Goal: Task Accomplishment & Management: Use online tool/utility

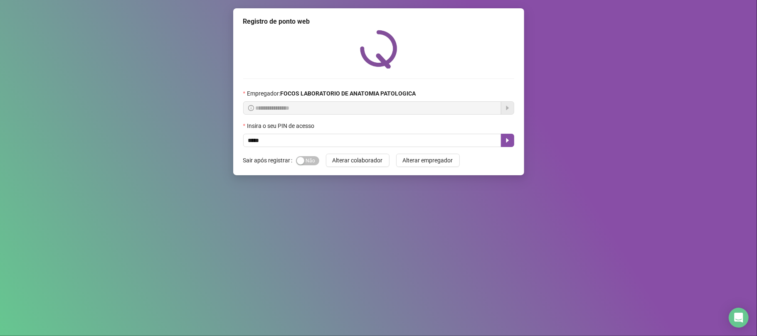
type input "*****"
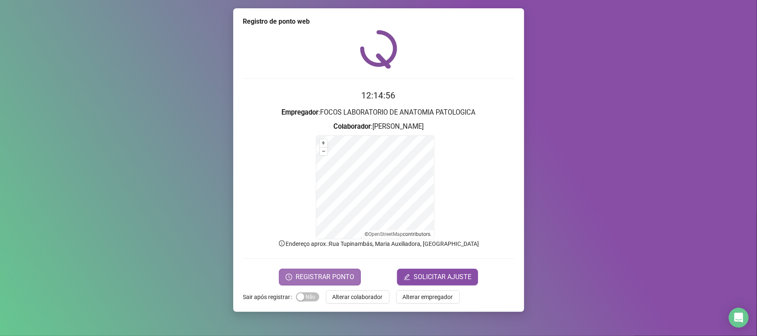
click at [315, 275] on span "REGISTRAR PONTO" at bounding box center [325, 277] width 59 height 10
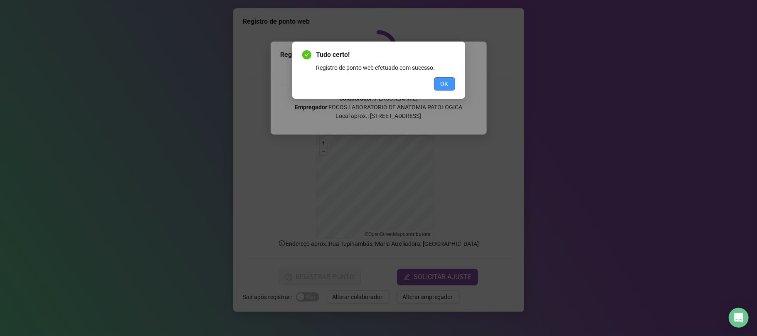
click at [441, 87] on span "OK" at bounding box center [445, 83] width 8 height 9
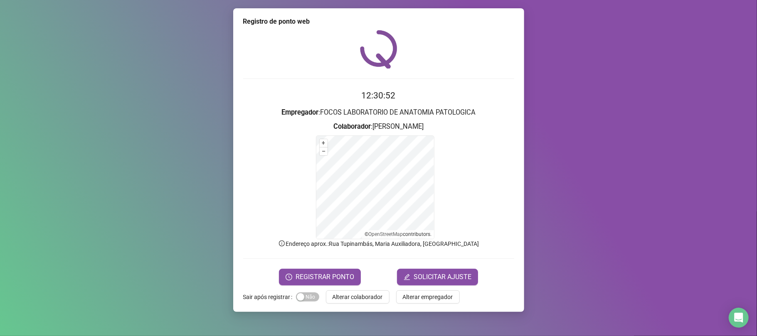
click at [437, 82] on div "12:30:52 Empregador : FOCOS LABORATORIO DE ANATOMIA PATOLOGICA Colaborador : [P…" at bounding box center [378, 158] width 271 height 256
click at [366, 295] on span "Alterar colaborador" at bounding box center [358, 297] width 50 height 9
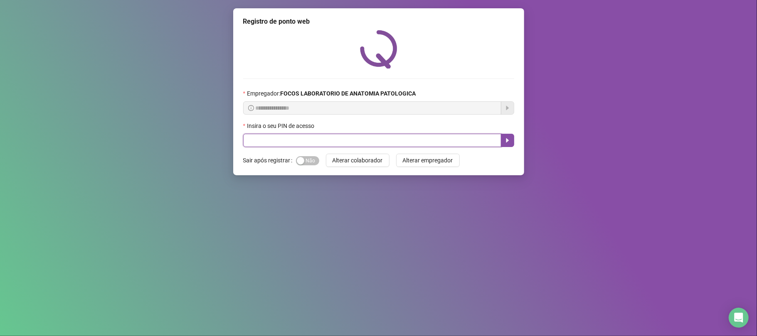
click at [423, 141] on input "text" at bounding box center [372, 140] width 258 height 13
type input "*****"
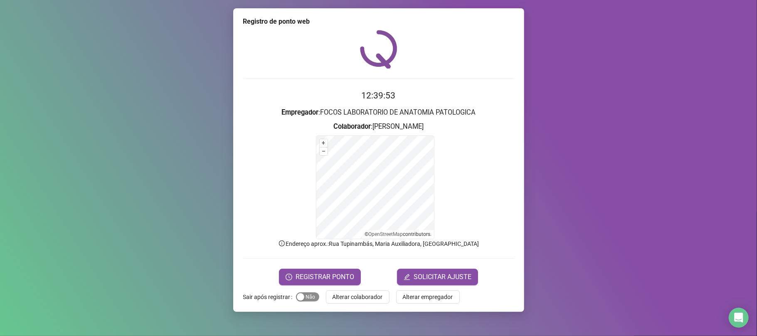
click at [312, 299] on span "Sim Não" at bounding box center [307, 297] width 23 height 9
click at [330, 272] on span "REGISTRAR PONTO" at bounding box center [325, 277] width 59 height 10
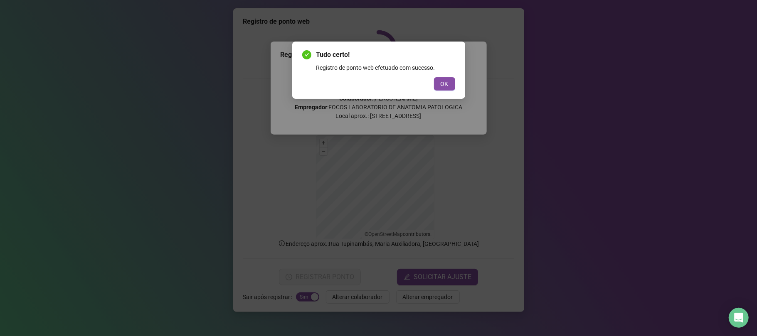
click at [445, 73] on div "Tudo certo! Registro de ponto web efetuado com sucesso. OK" at bounding box center [378, 70] width 153 height 41
click at [445, 80] on span "OK" at bounding box center [445, 83] width 8 height 9
